Goal: Navigation & Orientation: Find specific page/section

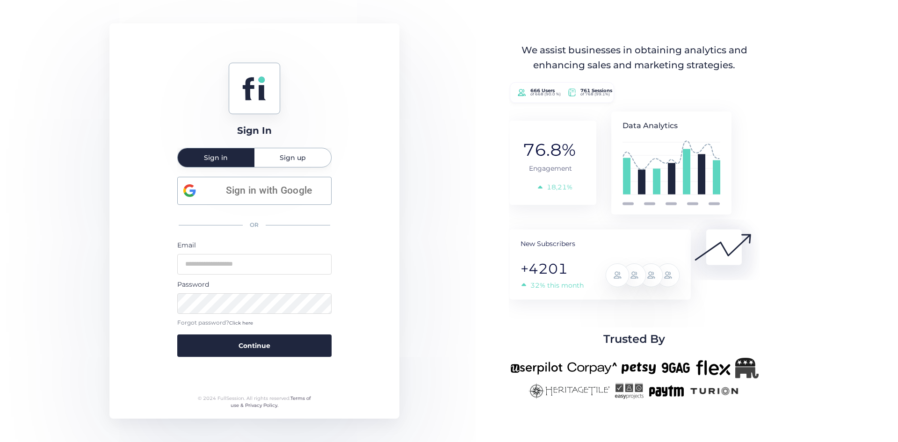
type input "**********"
click at [267, 345] on span "Continue" at bounding box center [255, 346] width 32 height 10
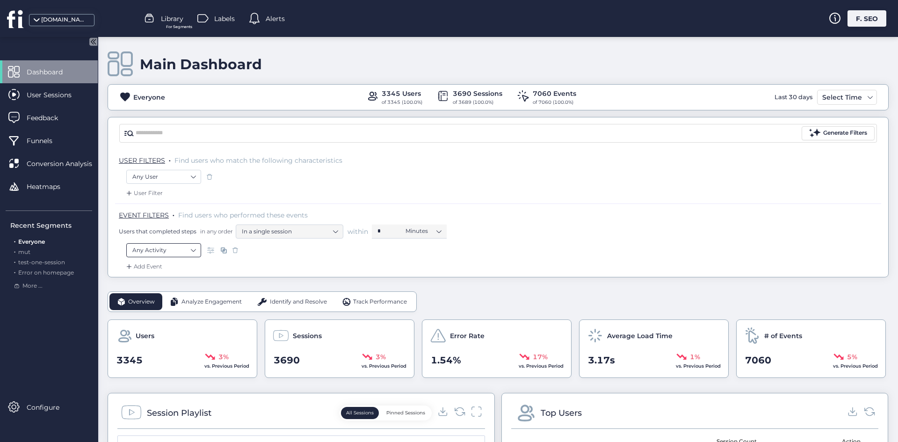
click at [162, 251] on nz-select-item "Any Activity" at bounding box center [163, 250] width 63 height 14
click at [177, 252] on nz-select-item "Any Activity" at bounding box center [163, 250] width 63 height 14
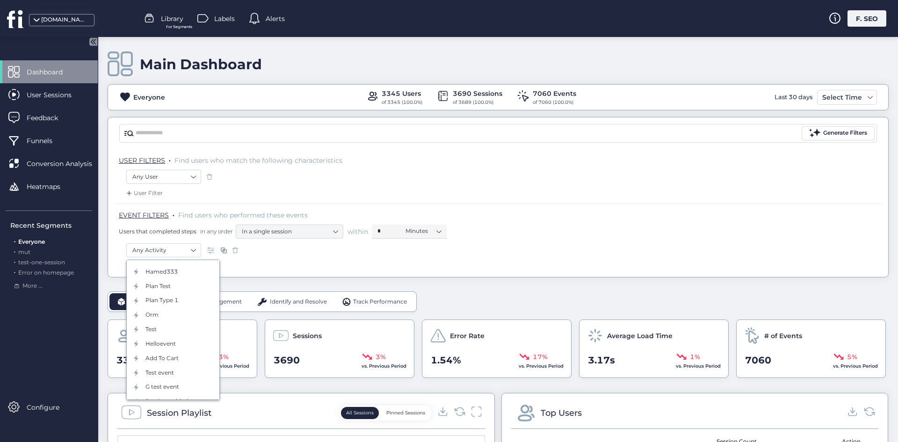
click at [518, 275] on div "Add Event" at bounding box center [498, 269] width 766 height 15
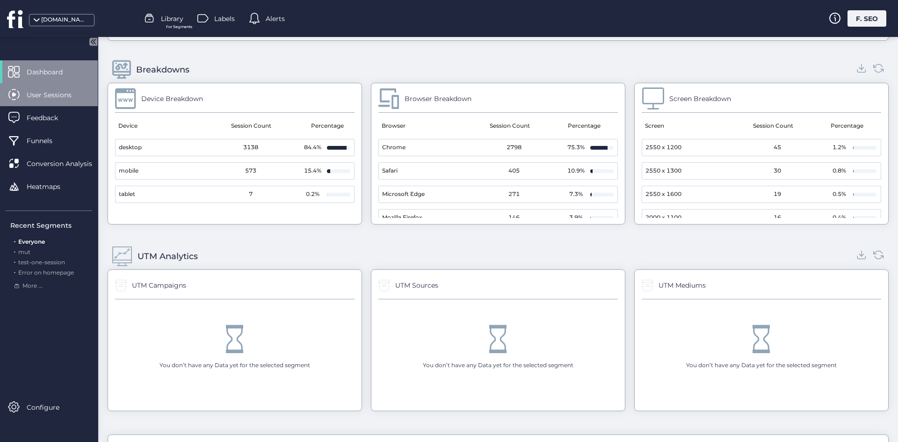
click at [48, 93] on span "User Sessions" at bounding box center [56, 95] width 59 height 10
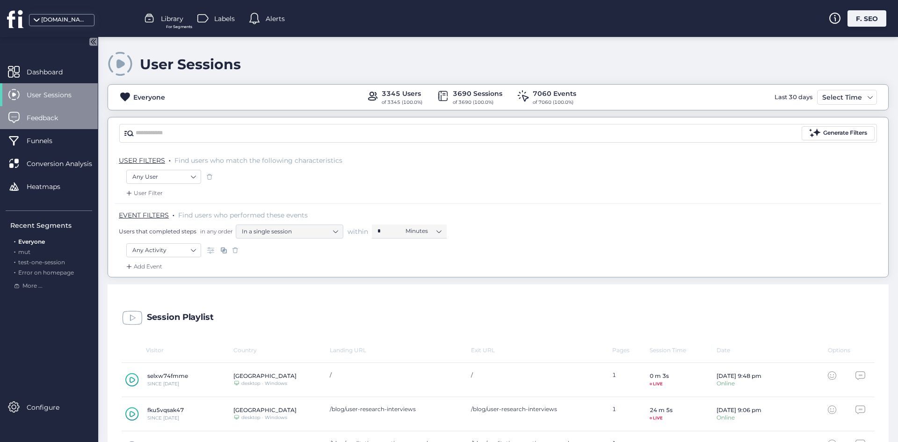
click at [61, 107] on div "Feedback" at bounding box center [49, 117] width 98 height 23
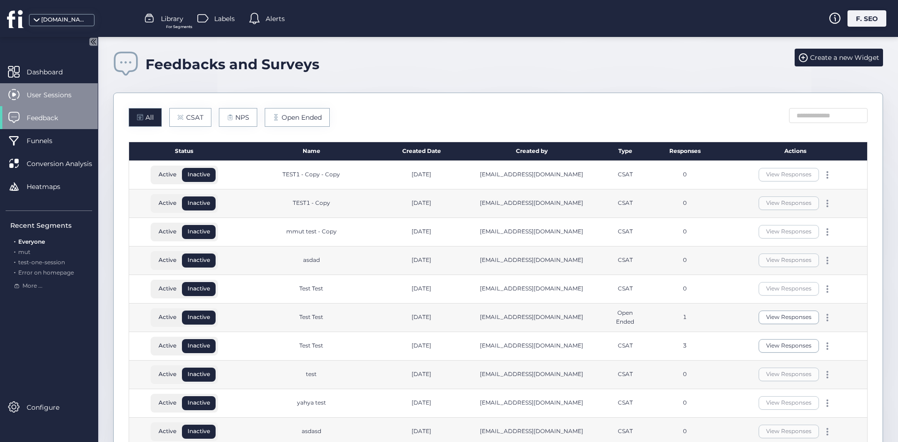
click at [63, 91] on span "User Sessions" at bounding box center [56, 95] width 59 height 10
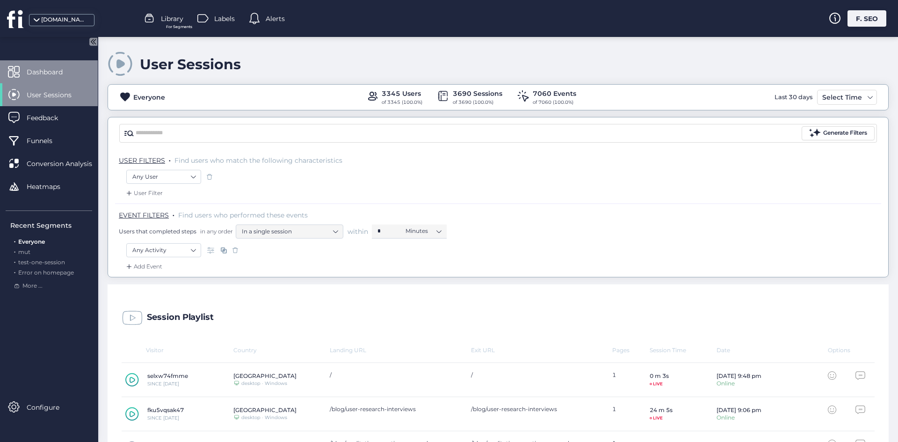
click at [65, 79] on div "Dashboard" at bounding box center [49, 71] width 98 height 23
